Goal: Task Accomplishment & Management: Use online tool/utility

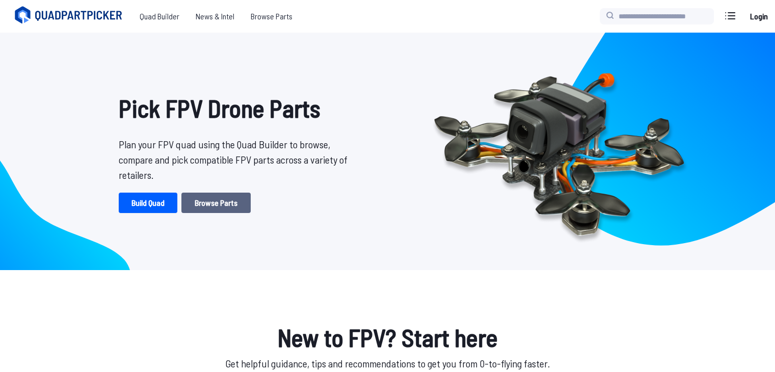
click at [202, 194] on link "Browse Parts" at bounding box center [215, 203] width 69 height 20
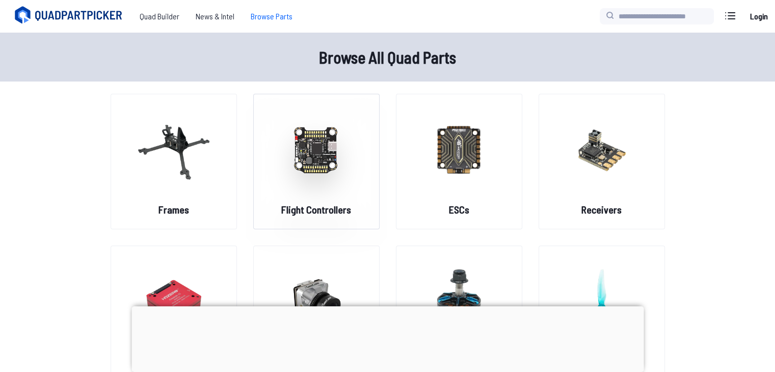
click at [326, 149] on img at bounding box center [316, 150] width 73 height 90
click at [322, 173] on img at bounding box center [316, 150] width 73 height 90
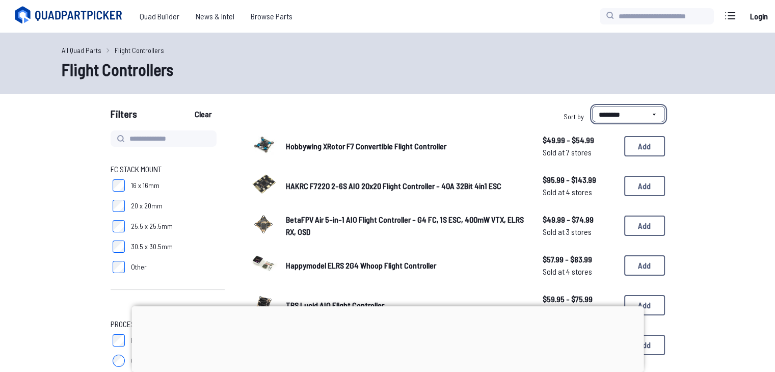
click at [601, 109] on select "**********" at bounding box center [628, 114] width 73 height 16
click at [445, 56] on div "All Quad Parts Flight Controllers" at bounding box center [388, 51] width 653 height 12
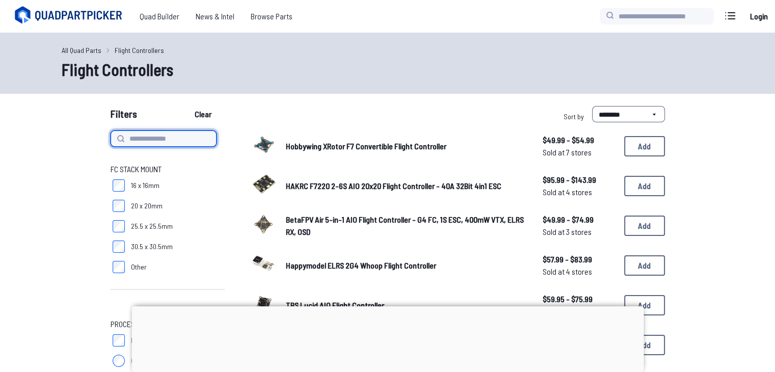
click at [188, 139] on input at bounding box center [164, 139] width 106 height 16
type input "*********"
click at [186, 106] on button "Clear" at bounding box center [203, 114] width 34 height 16
type input "*********"
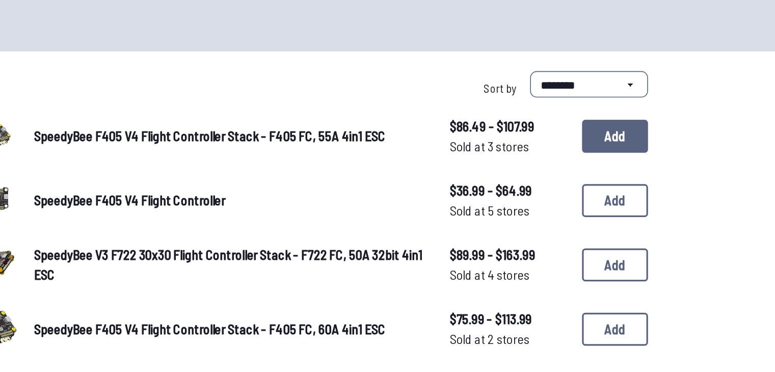
click at [662, 149] on button "Add" at bounding box center [644, 146] width 41 height 20
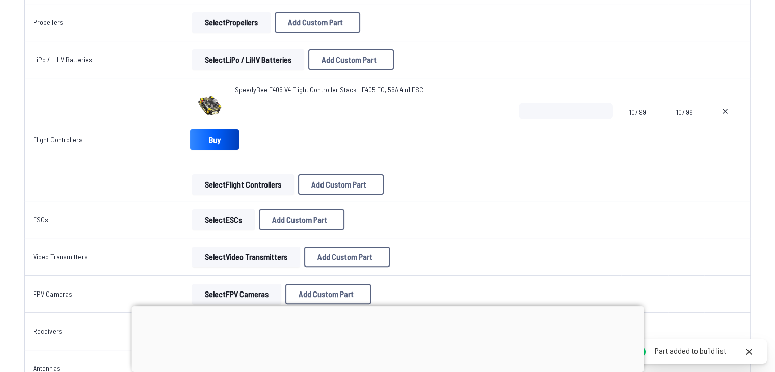
scroll to position [226, 0]
click at [227, 147] on link "Buy" at bounding box center [214, 139] width 49 height 20
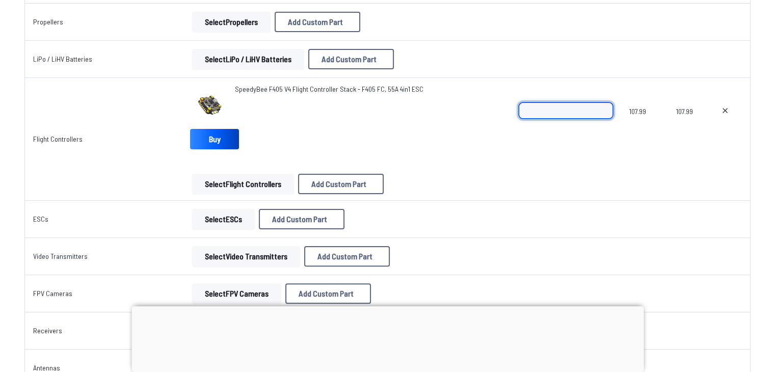
click at [595, 113] on input "*" at bounding box center [566, 110] width 94 height 16
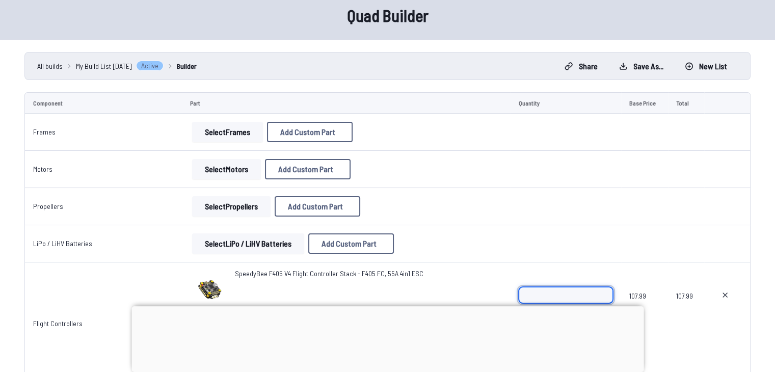
scroll to position [41, 0]
click at [222, 136] on button "Select Frames" at bounding box center [227, 133] width 71 height 20
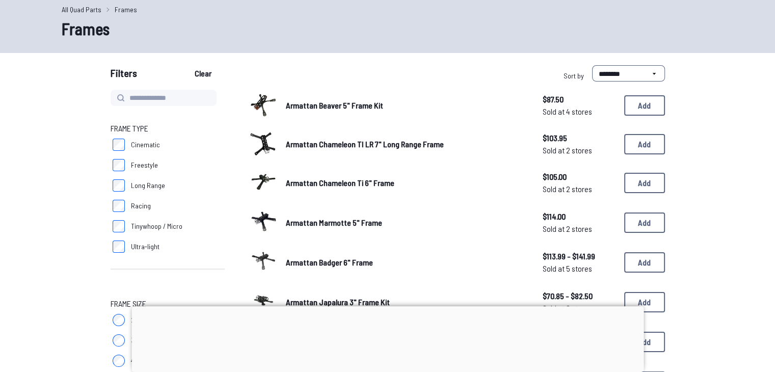
scroll to position [8, 0]
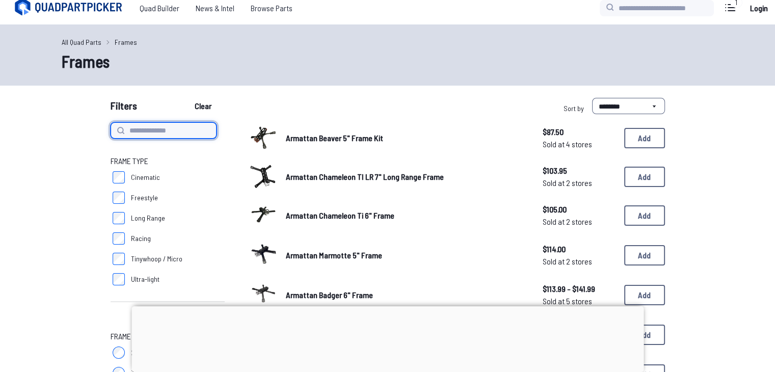
click at [175, 137] on input at bounding box center [164, 130] width 106 height 16
type input "*********"
click at [186, 98] on button "Clear" at bounding box center [203, 106] width 34 height 16
type input "*********"
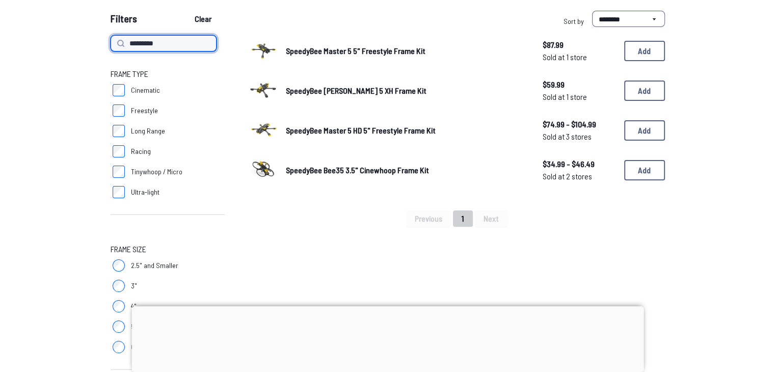
scroll to position [95, 0]
click at [636, 54] on button "Add" at bounding box center [644, 51] width 41 height 20
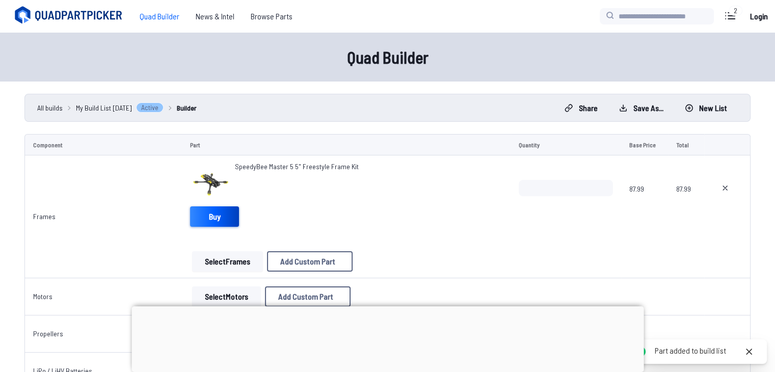
click at [213, 216] on link "Buy" at bounding box center [214, 216] width 49 height 20
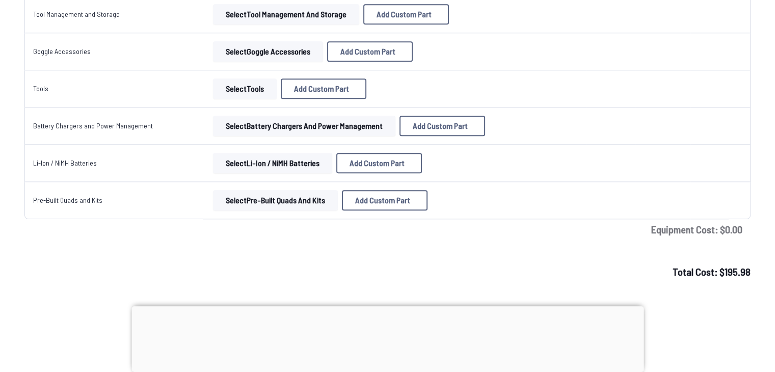
scroll to position [1189, 0]
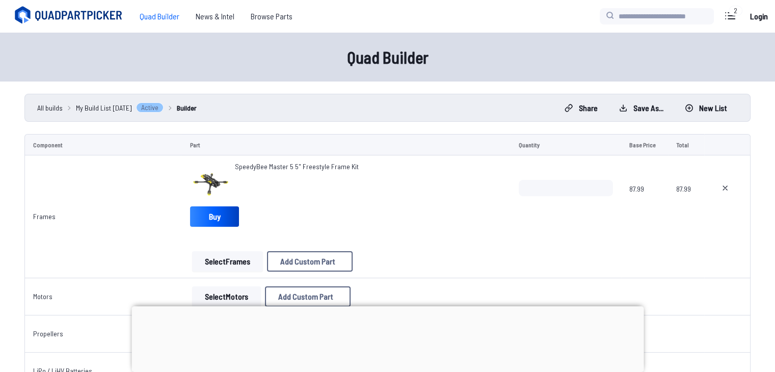
scroll to position [41, 0]
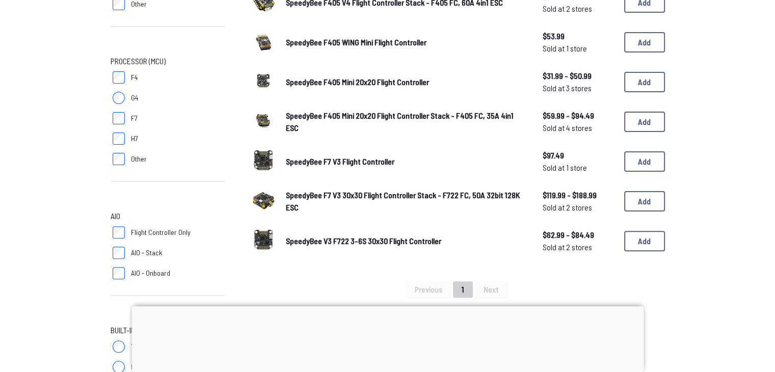
scroll to position [265, 0]
